Goal: Task Accomplishment & Management: Manage account settings

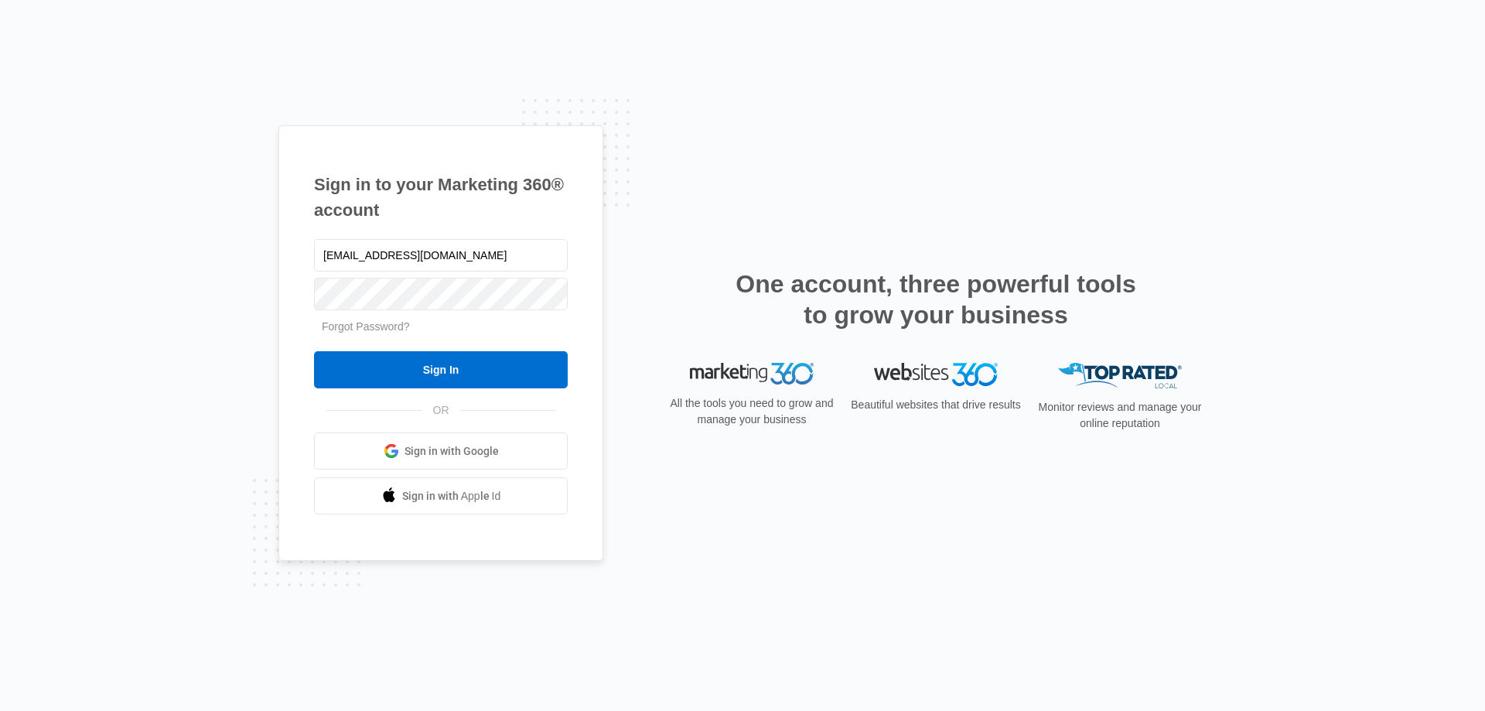
type input "whenington@sbcglobal.net"
click at [438, 363] on input "Sign In" at bounding box center [441, 369] width 254 height 37
